Goal: Task Accomplishment & Management: Manage account settings

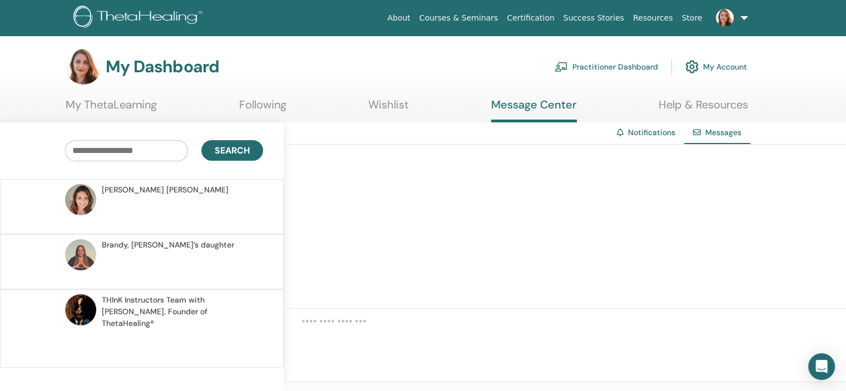
click at [140, 101] on link "My ThetaLearning" at bounding box center [111, 109] width 91 height 22
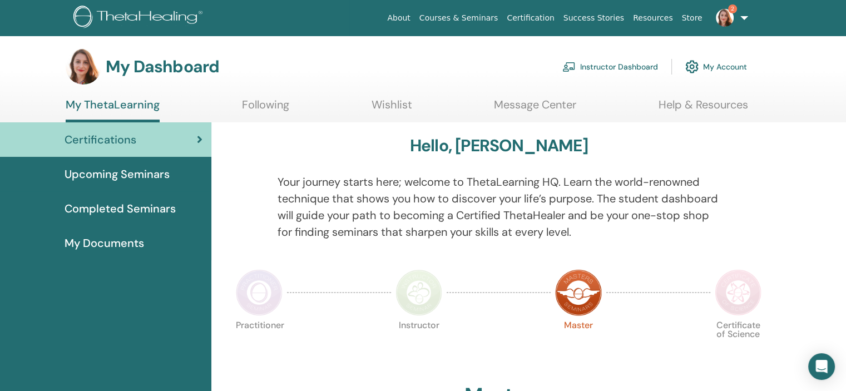
click at [728, 17] on img at bounding box center [725, 18] width 18 height 18
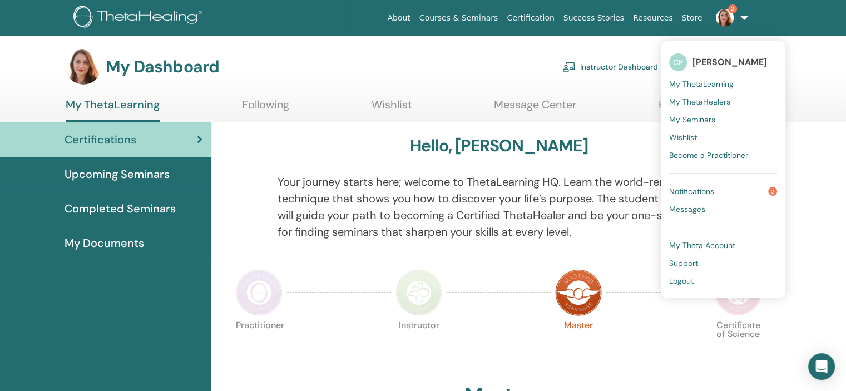
click at [704, 191] on span "Notifications" at bounding box center [691, 191] width 45 height 10
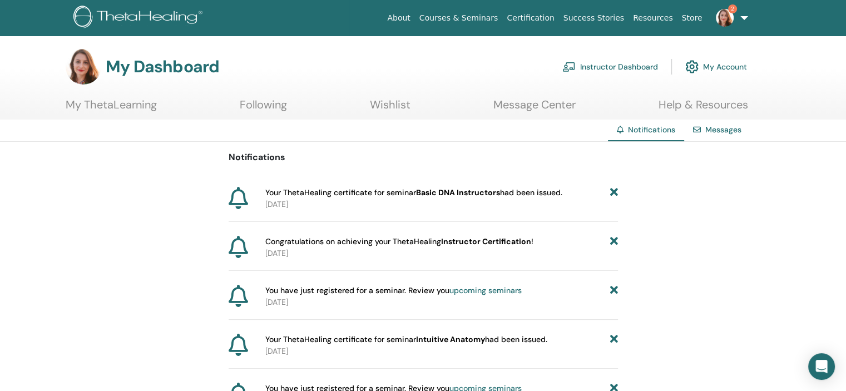
click at [620, 64] on link "Instructor Dashboard" at bounding box center [611, 67] width 96 height 24
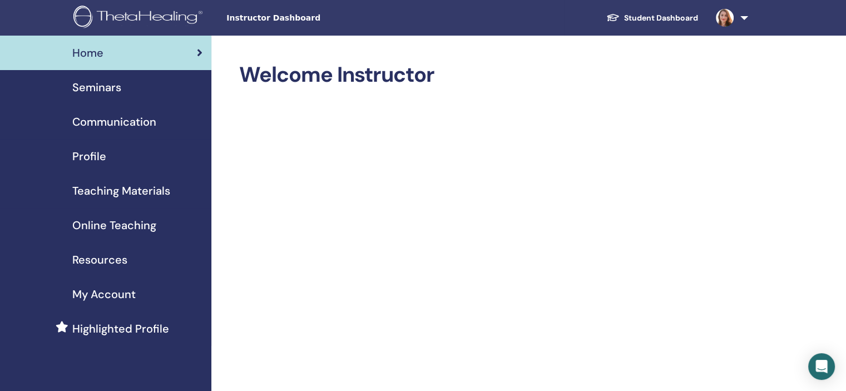
click at [742, 23] on link at bounding box center [730, 18] width 46 height 36
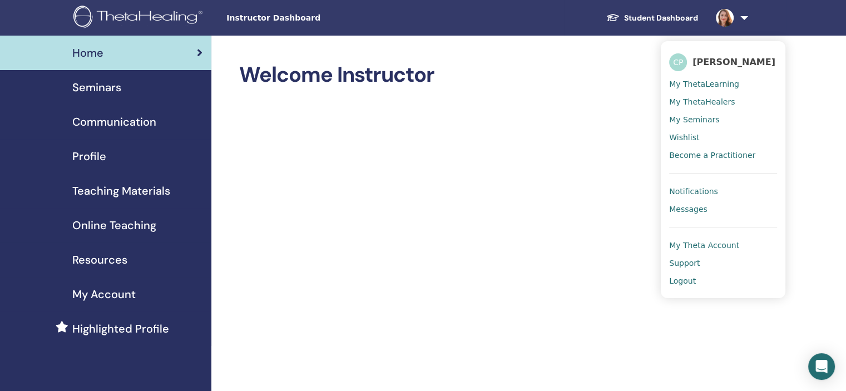
click at [698, 86] on span "My ThetaLearning" at bounding box center [704, 84] width 70 height 10
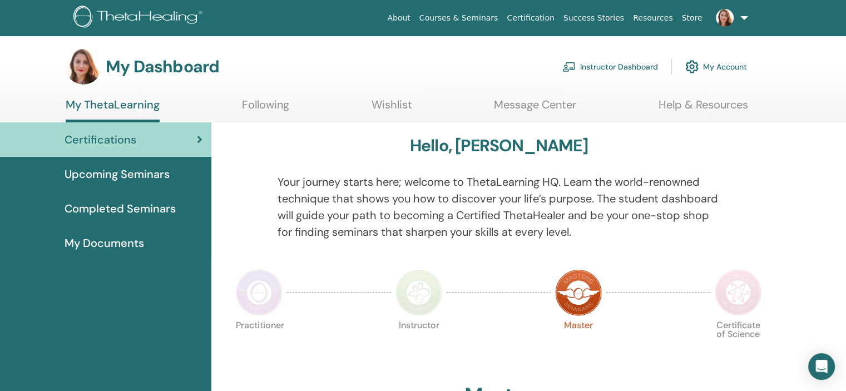
click at [100, 246] on span "My Documents" at bounding box center [105, 243] width 80 height 17
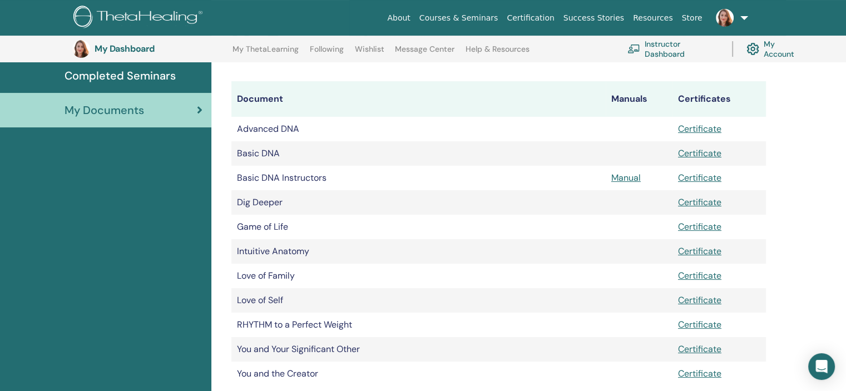
scroll to position [164, 0]
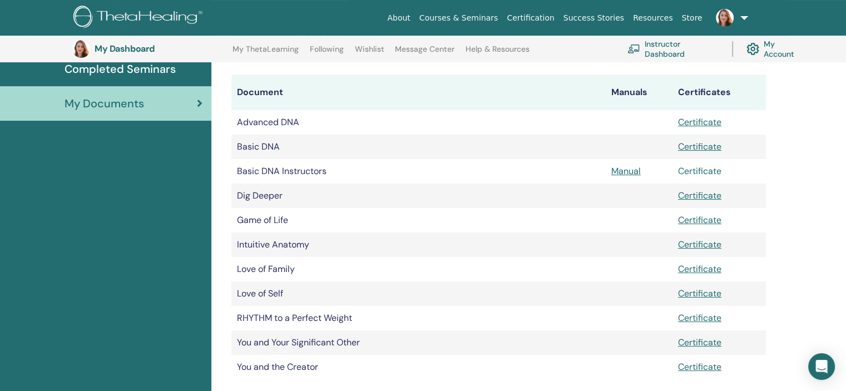
click at [699, 171] on link "Certificate" at bounding box center [699, 171] width 43 height 12
click at [622, 174] on link "Manual" at bounding box center [626, 171] width 29 height 12
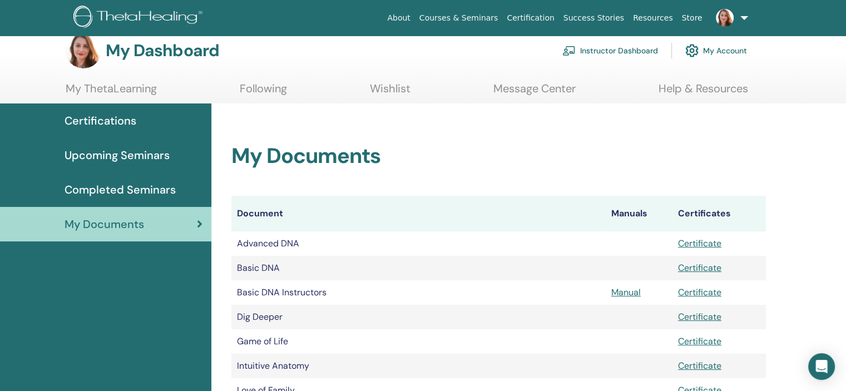
scroll to position [14, 0]
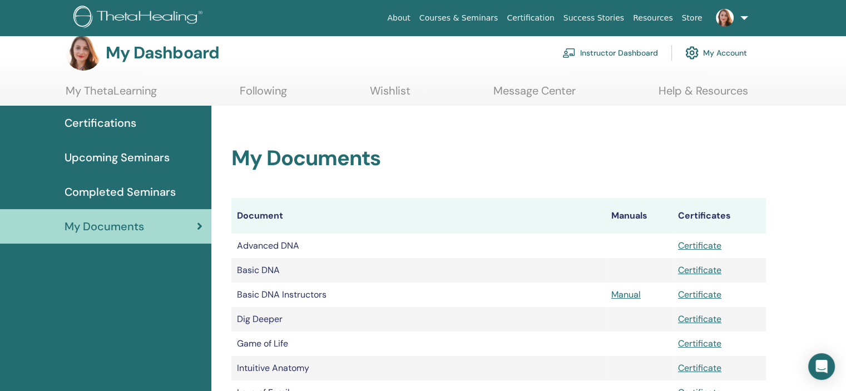
click at [149, 186] on span "Completed Seminars" at bounding box center [120, 192] width 111 height 17
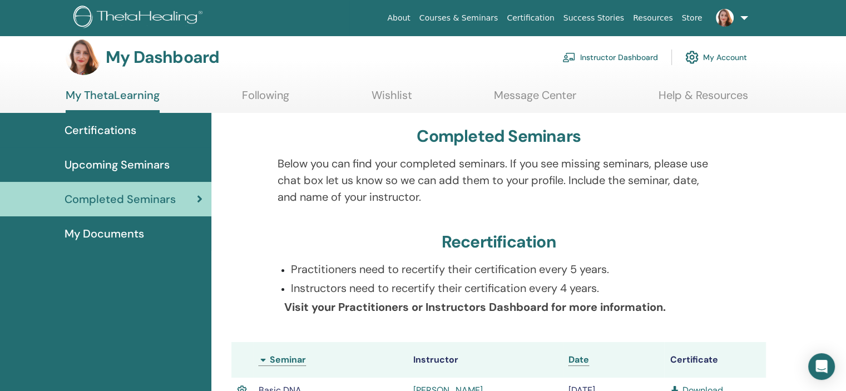
scroll to position [7, 0]
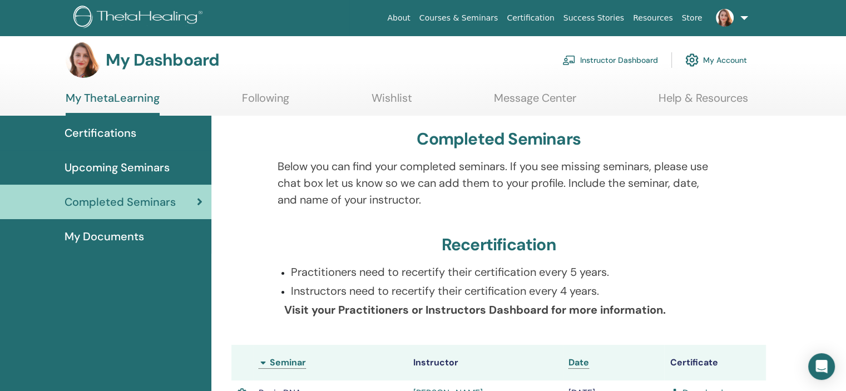
click at [136, 130] on div "Certifications" at bounding box center [106, 133] width 194 height 17
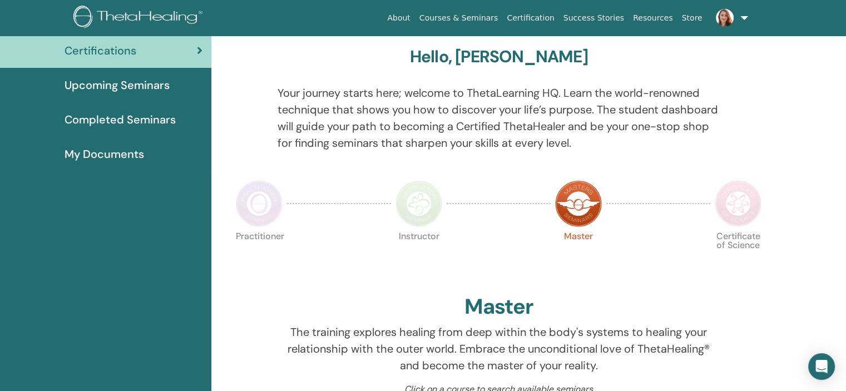
scroll to position [18, 0]
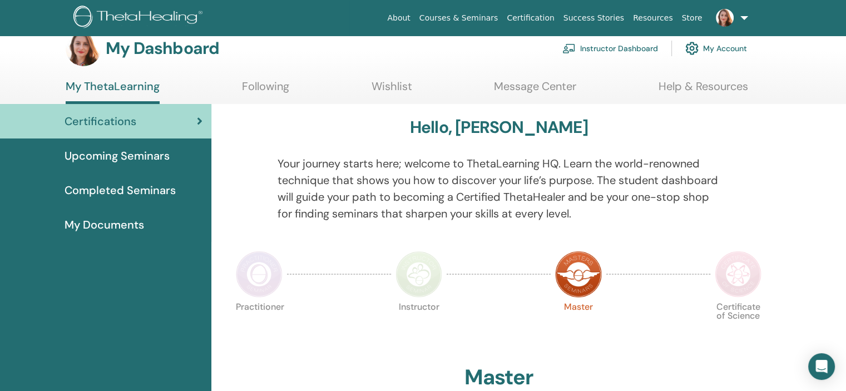
click at [623, 51] on link "Instructor Dashboard" at bounding box center [611, 48] width 96 height 24
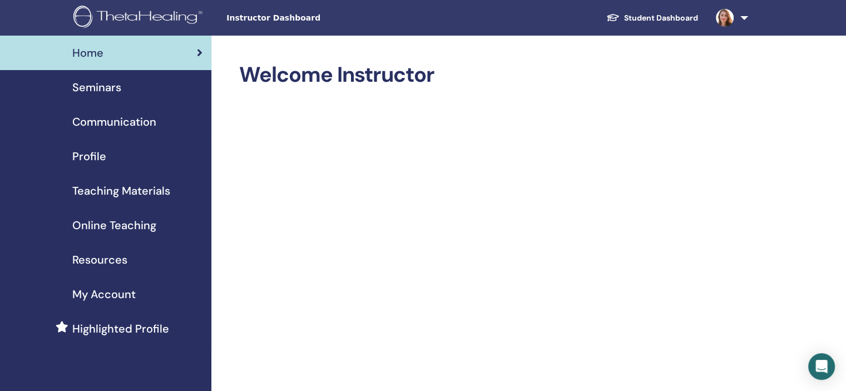
click at [122, 298] on span "My Account" at bounding box center [103, 294] width 63 height 17
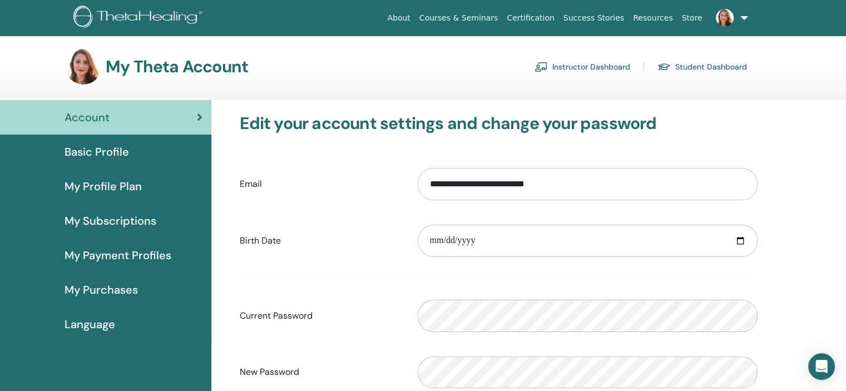
click at [88, 157] on span "Basic Profile" at bounding box center [97, 152] width 65 height 17
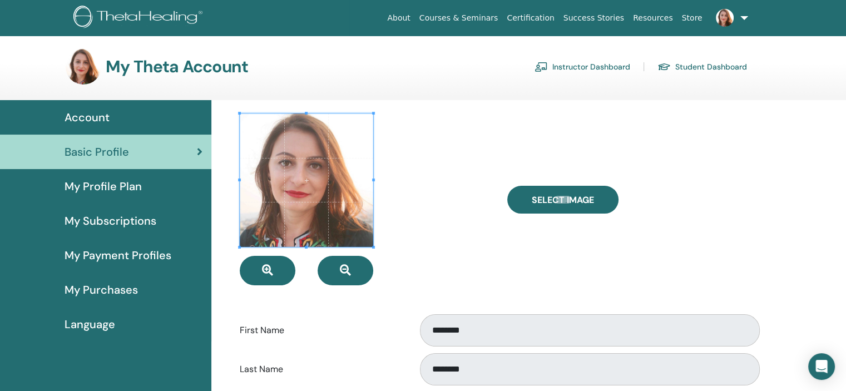
click at [595, 64] on link "Instructor Dashboard" at bounding box center [583, 67] width 96 height 18
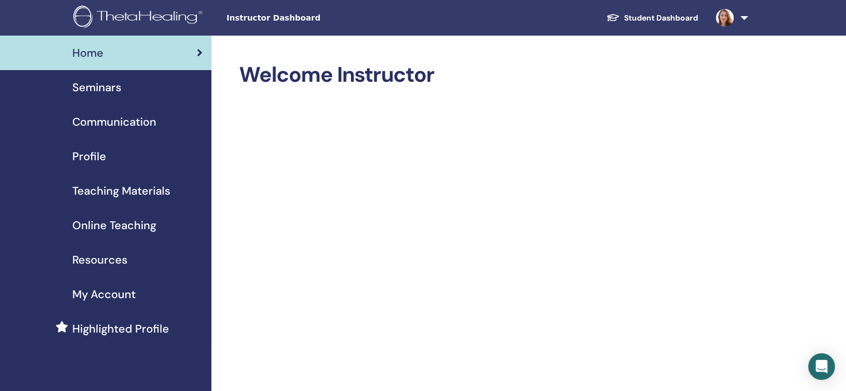
click at [88, 160] on span "Profile" at bounding box center [89, 156] width 34 height 17
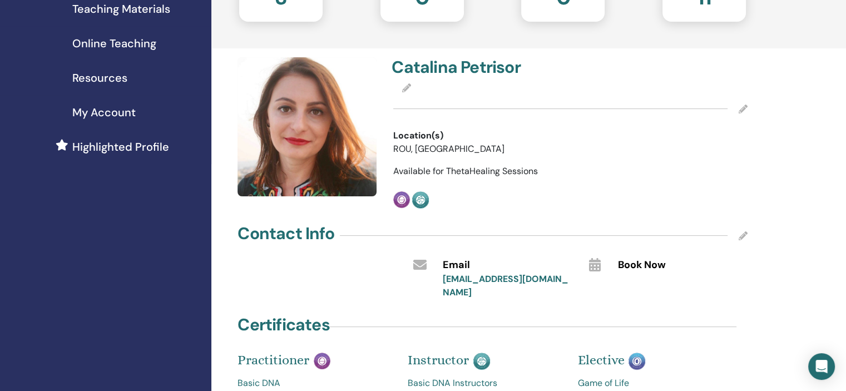
scroll to position [205, 0]
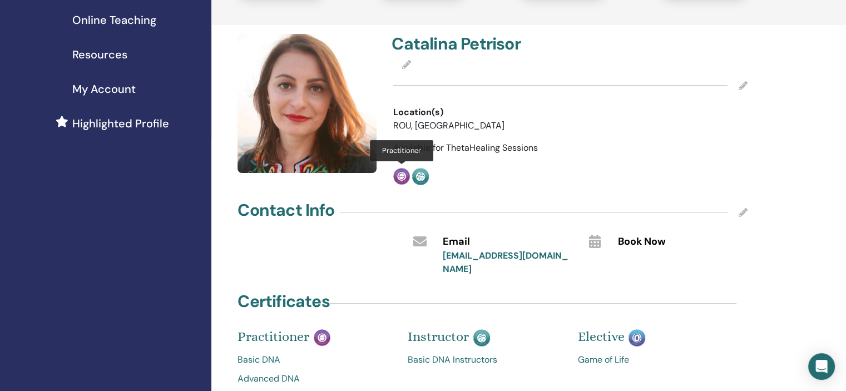
click at [401, 175] on img at bounding box center [401, 176] width 17 height 17
click at [398, 162] on div "[PERSON_NAME] Location(s) [GEOGRAPHIC_DATA], [GEOGRAPHIC_DATA] Available for Th…" at bounding box center [571, 109] width 368 height 151
click at [741, 82] on icon at bounding box center [743, 85] width 9 height 9
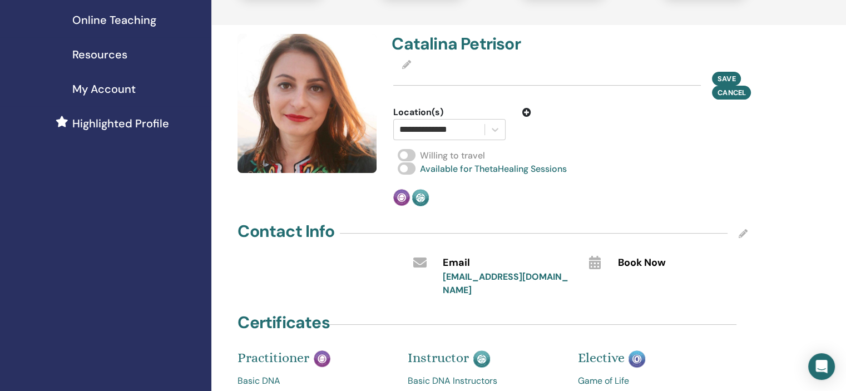
click at [410, 155] on span at bounding box center [407, 155] width 18 height 12
click at [723, 75] on span "Save" at bounding box center [727, 78] width 18 height 12
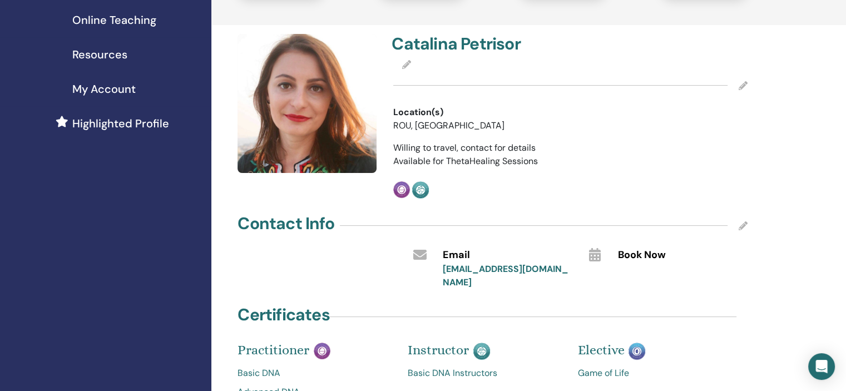
click at [745, 225] on icon at bounding box center [743, 225] width 9 height 9
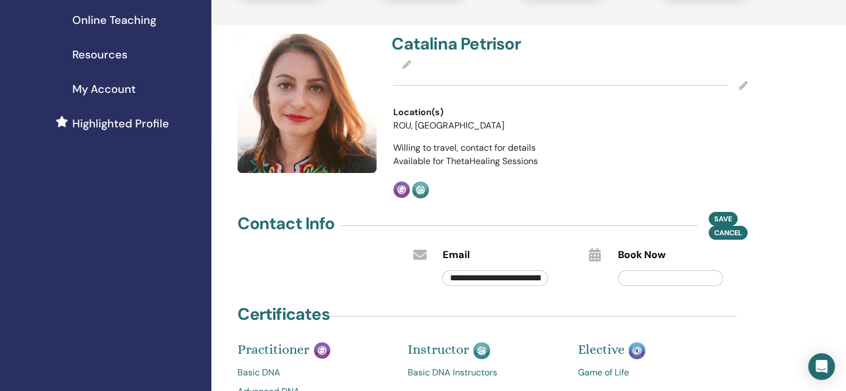
click at [592, 253] on icon at bounding box center [595, 254] width 12 height 13
click at [427, 256] on div at bounding box center [419, 266] width 29 height 43
click at [715, 219] on span "Save" at bounding box center [724, 219] width 18 height 12
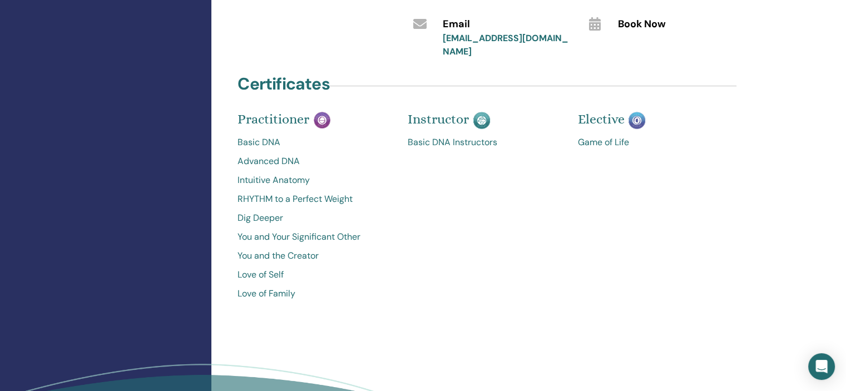
scroll to position [470, 0]
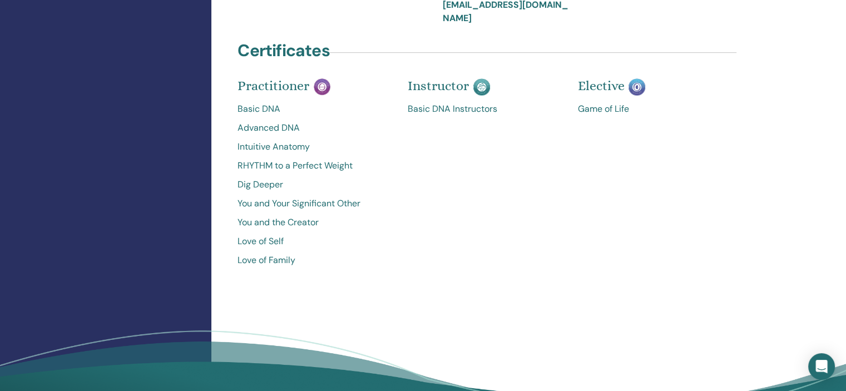
click at [270, 104] on link "Basic DNA" at bounding box center [315, 108] width 154 height 13
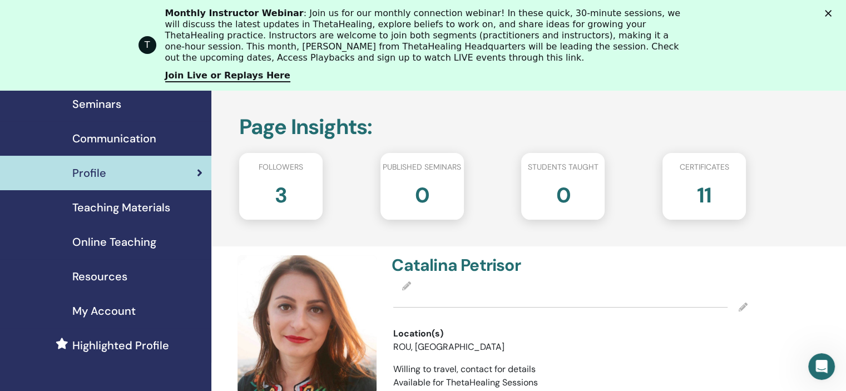
scroll to position [72, 0]
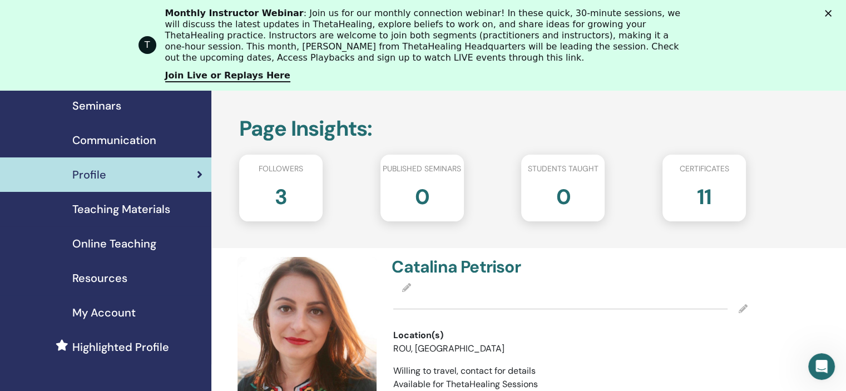
click at [110, 109] on span "Seminars" at bounding box center [96, 105] width 49 height 17
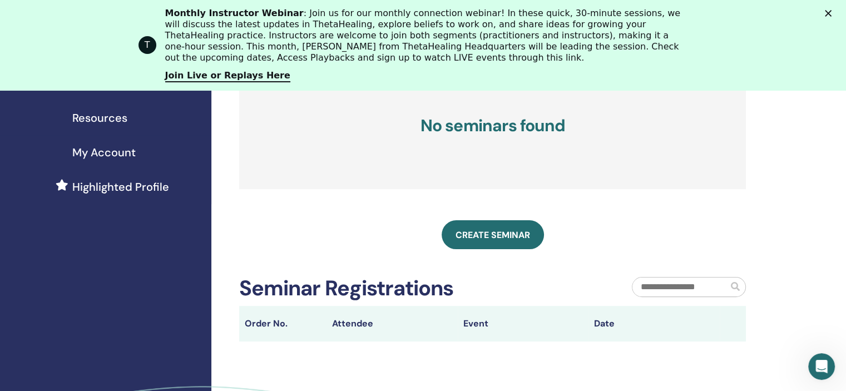
scroll to position [245, 0]
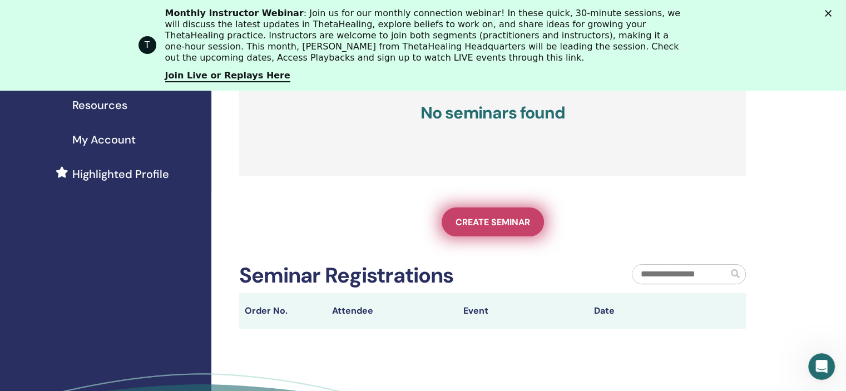
click at [476, 228] on link "Create seminar" at bounding box center [493, 222] width 102 height 29
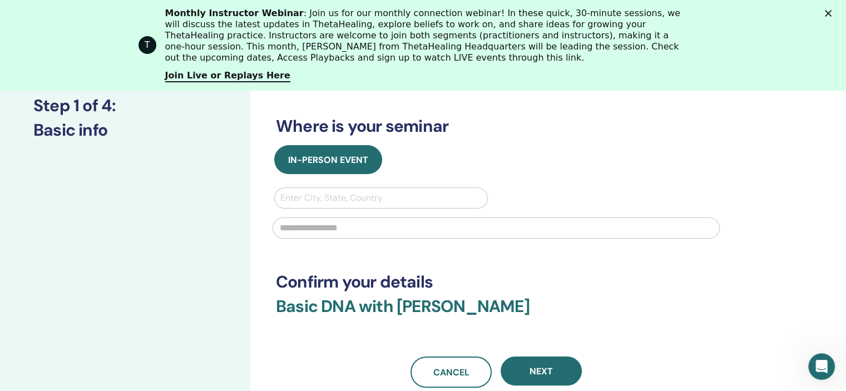
scroll to position [161, 0]
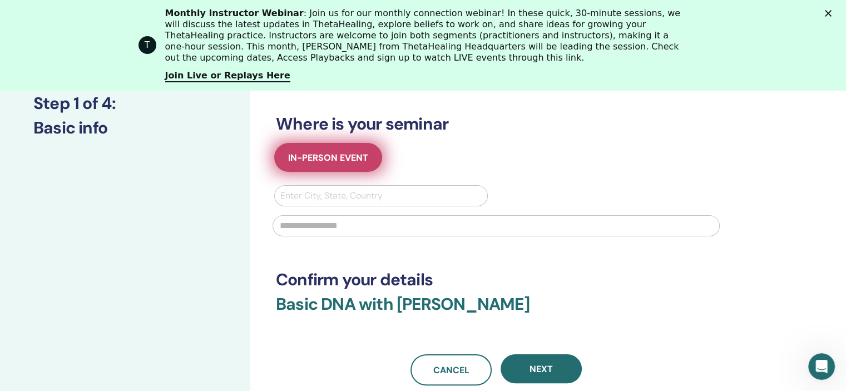
click at [348, 159] on span "In-Person Event" at bounding box center [328, 158] width 80 height 12
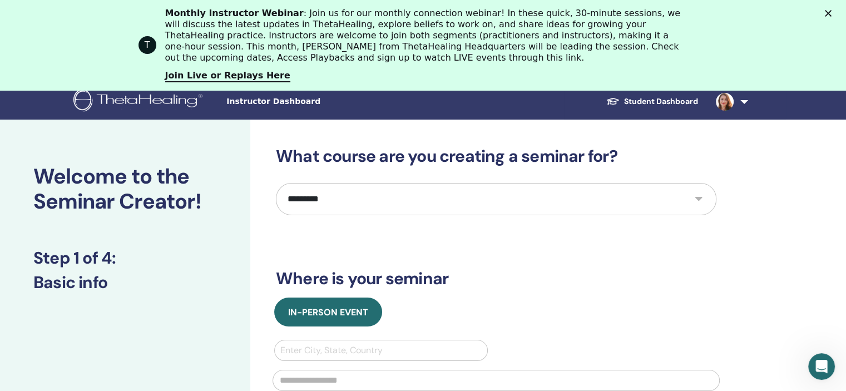
scroll to position [0, 0]
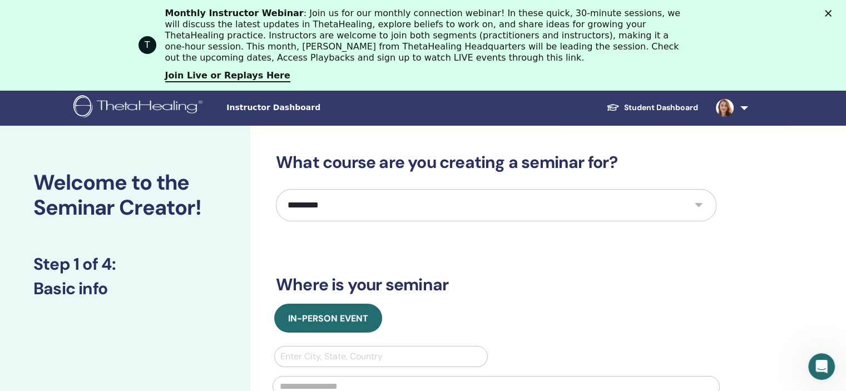
click at [583, 206] on select "*********" at bounding box center [496, 205] width 441 height 32
